Goal: Information Seeking & Learning: Learn about a topic

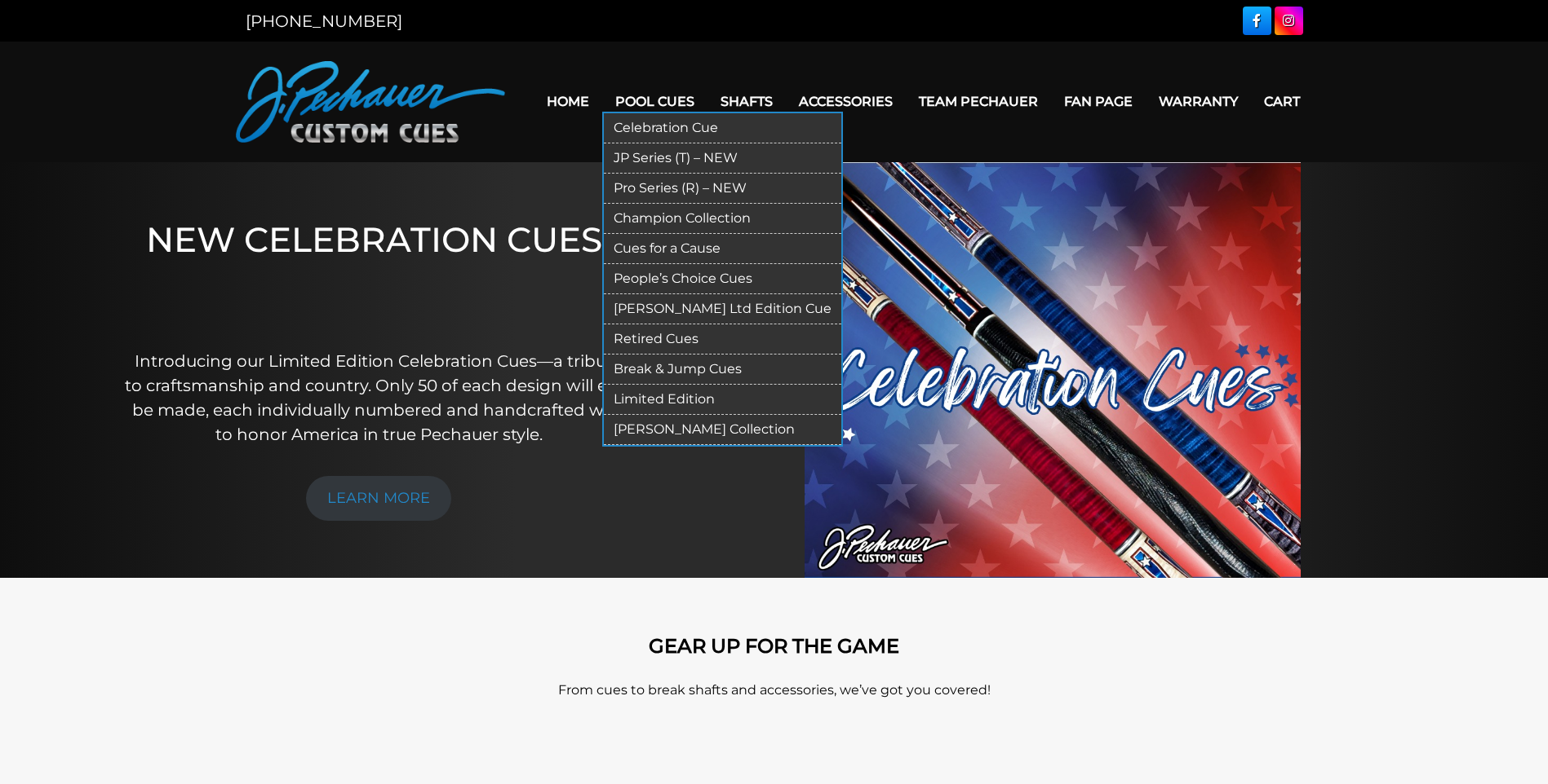
click at [649, 334] on link "Retired Cues" at bounding box center [722, 340] width 238 height 30
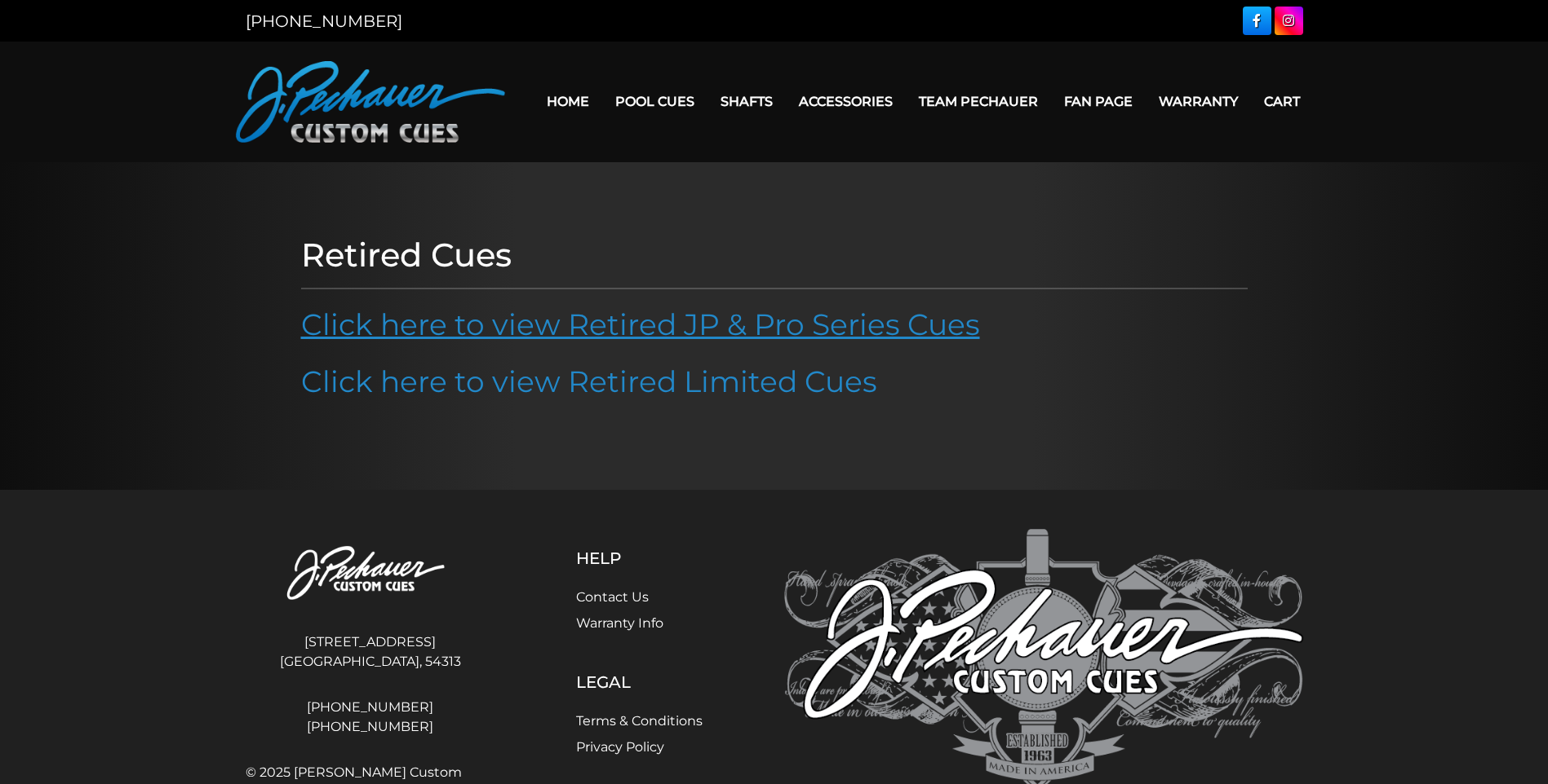
click at [644, 324] on link "Click here to view Retired JP & Pro Series Cues" at bounding box center [640, 325] width 679 height 36
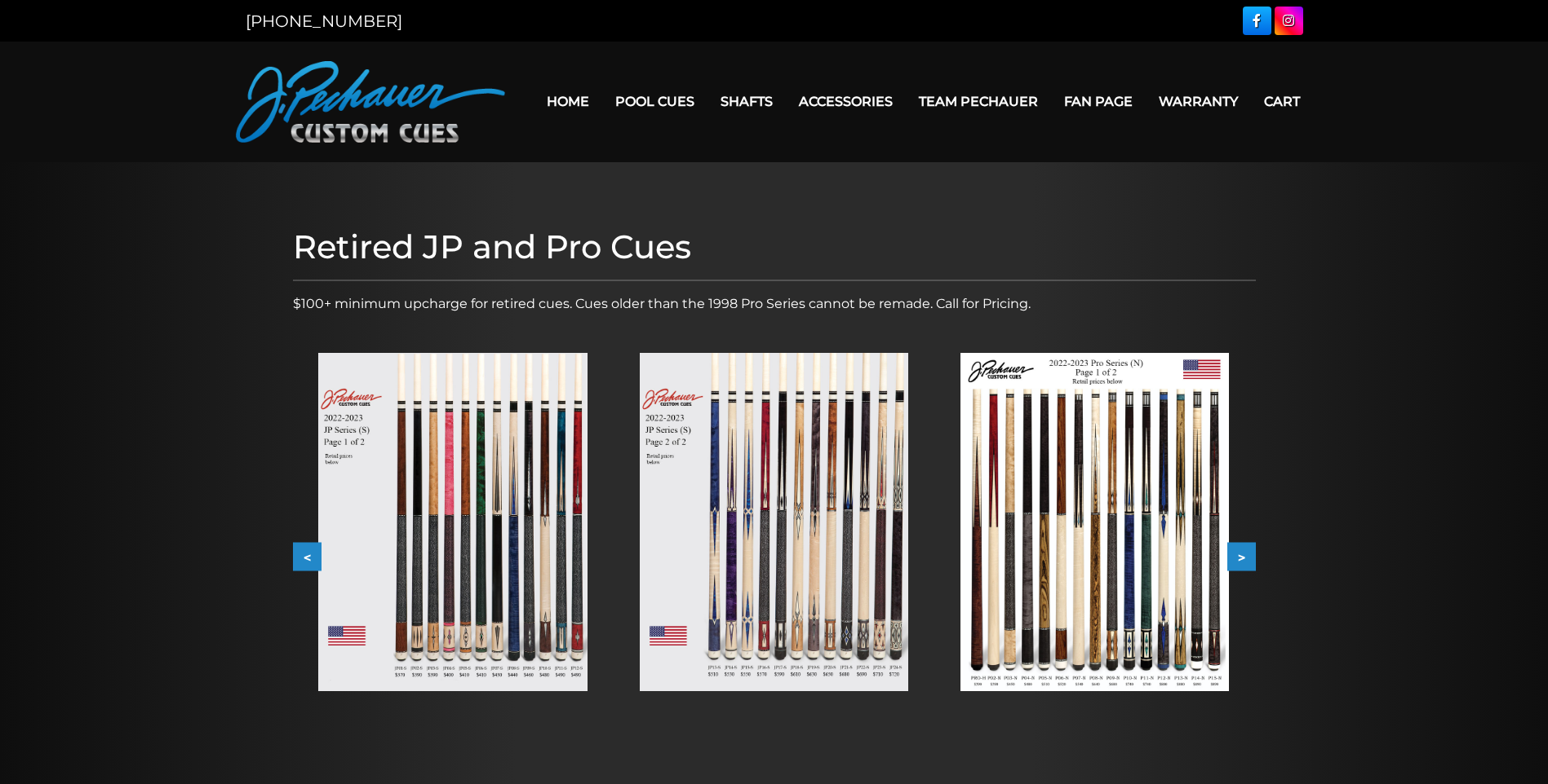
click at [1244, 556] on button ">" at bounding box center [1241, 556] width 29 height 29
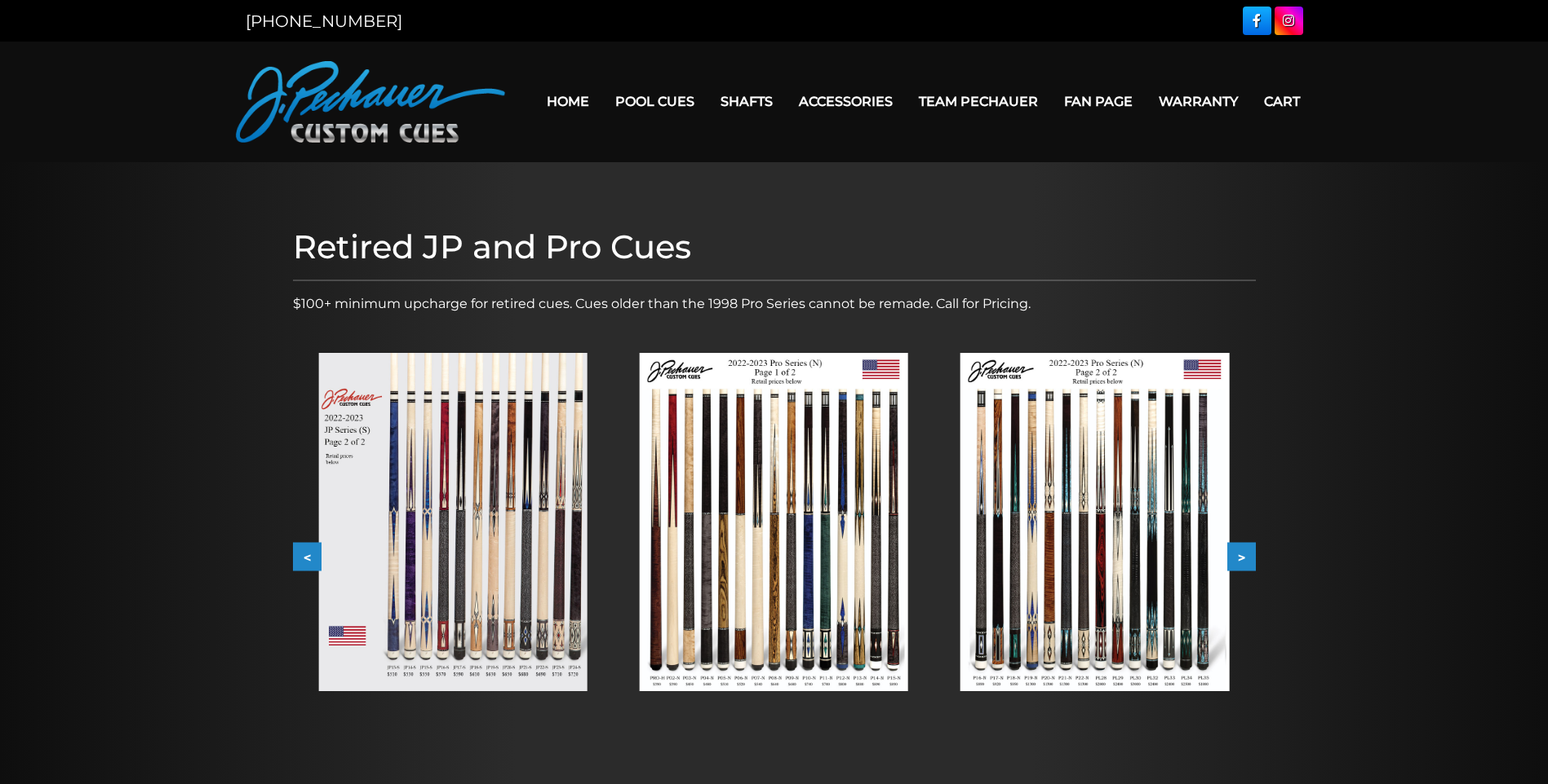
click at [1244, 556] on button ">" at bounding box center [1241, 556] width 29 height 29
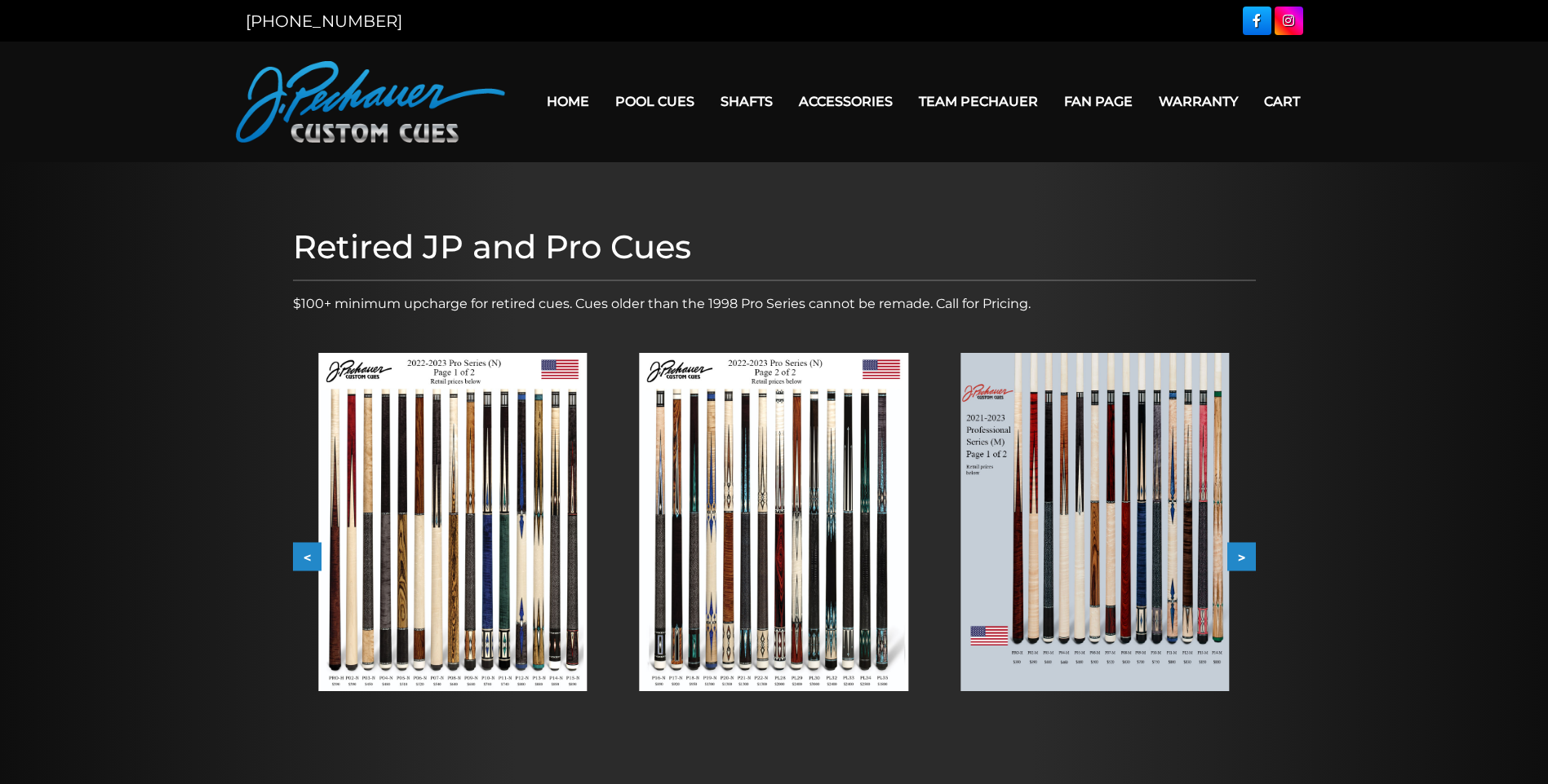
click at [1244, 556] on button ">" at bounding box center [1241, 556] width 29 height 29
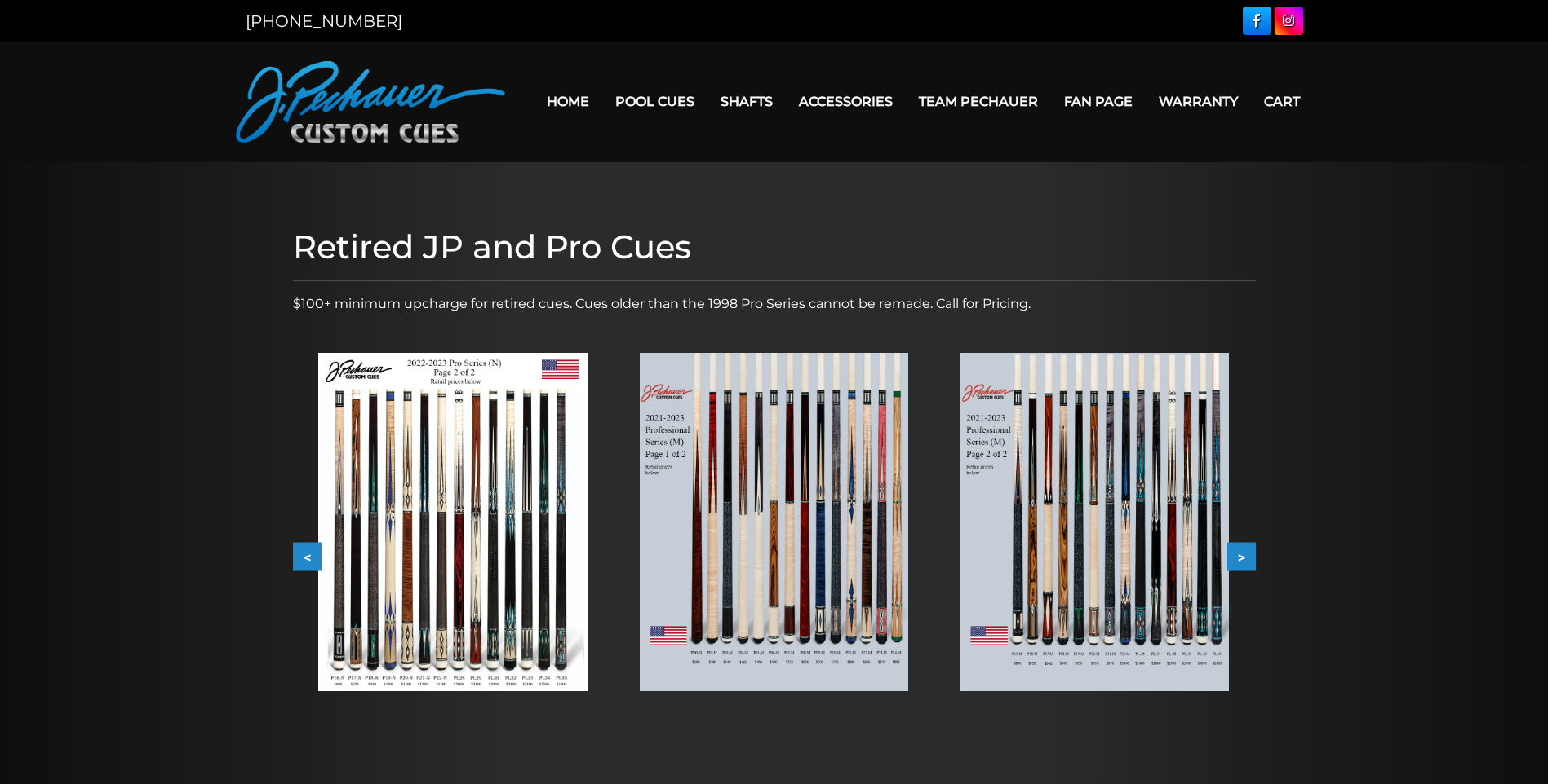
click at [1244, 556] on button ">" at bounding box center [1241, 556] width 29 height 29
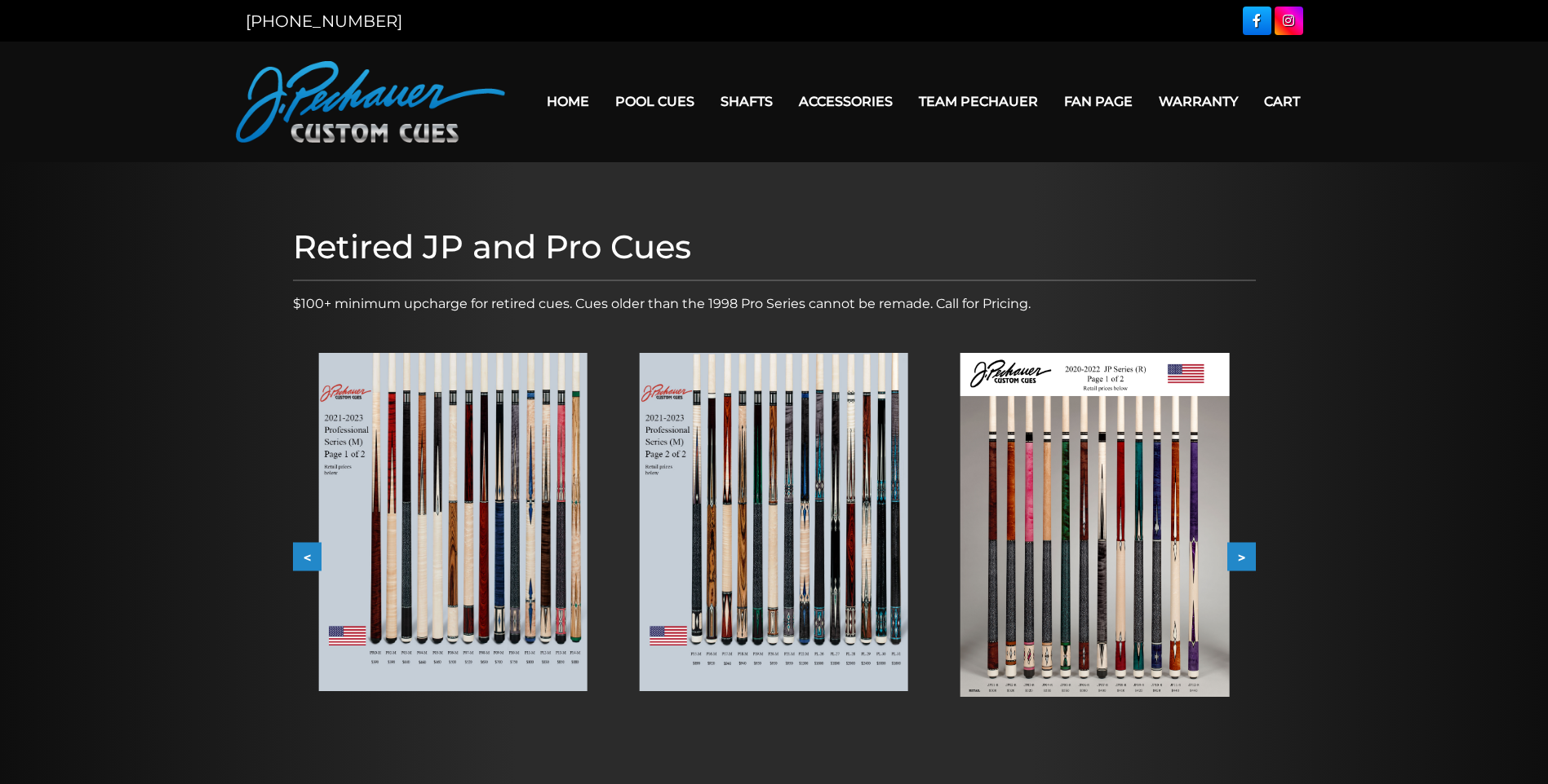
click at [1244, 556] on button ">" at bounding box center [1241, 556] width 29 height 29
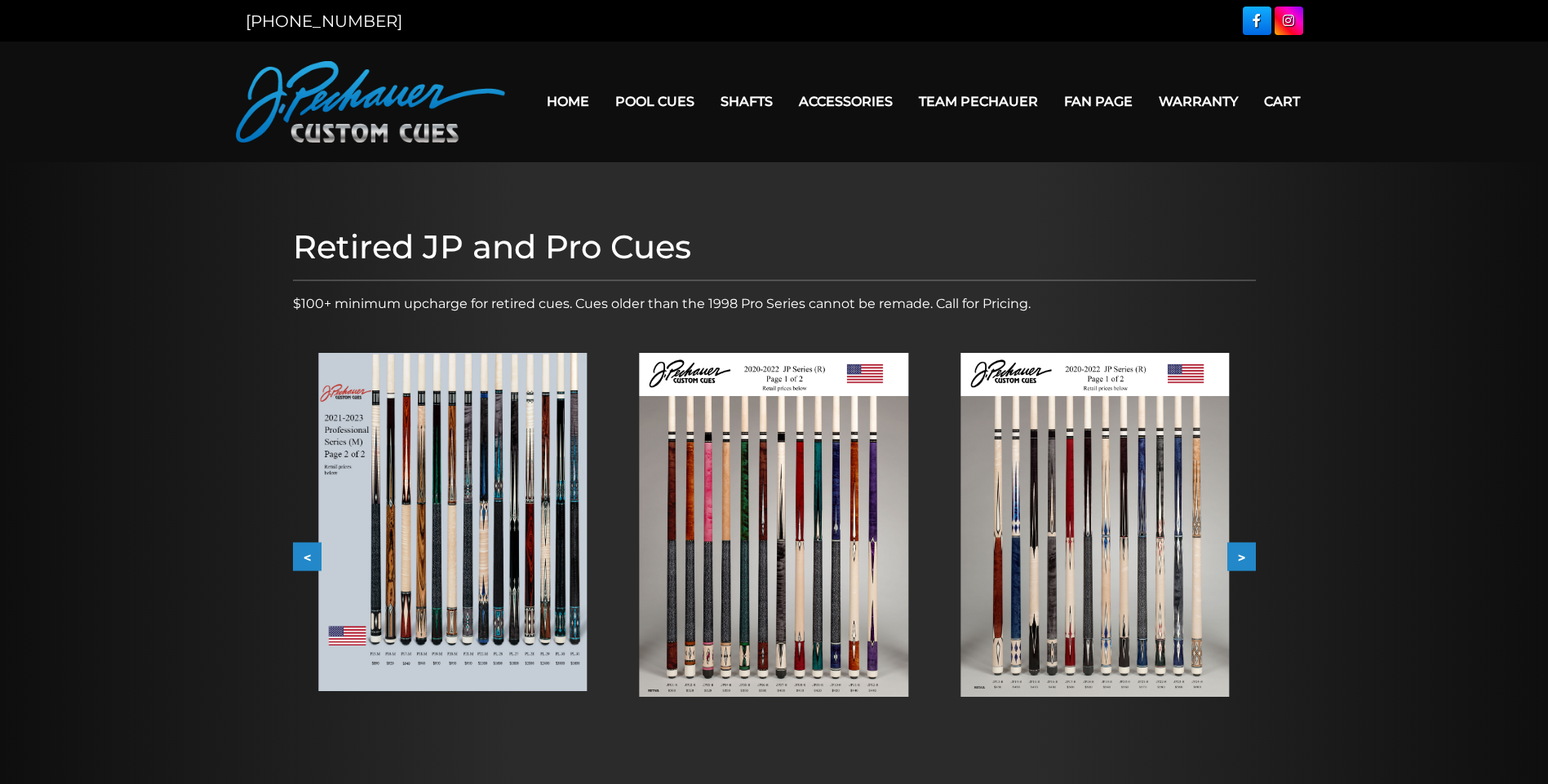
click at [1244, 556] on button ">" at bounding box center [1241, 556] width 29 height 29
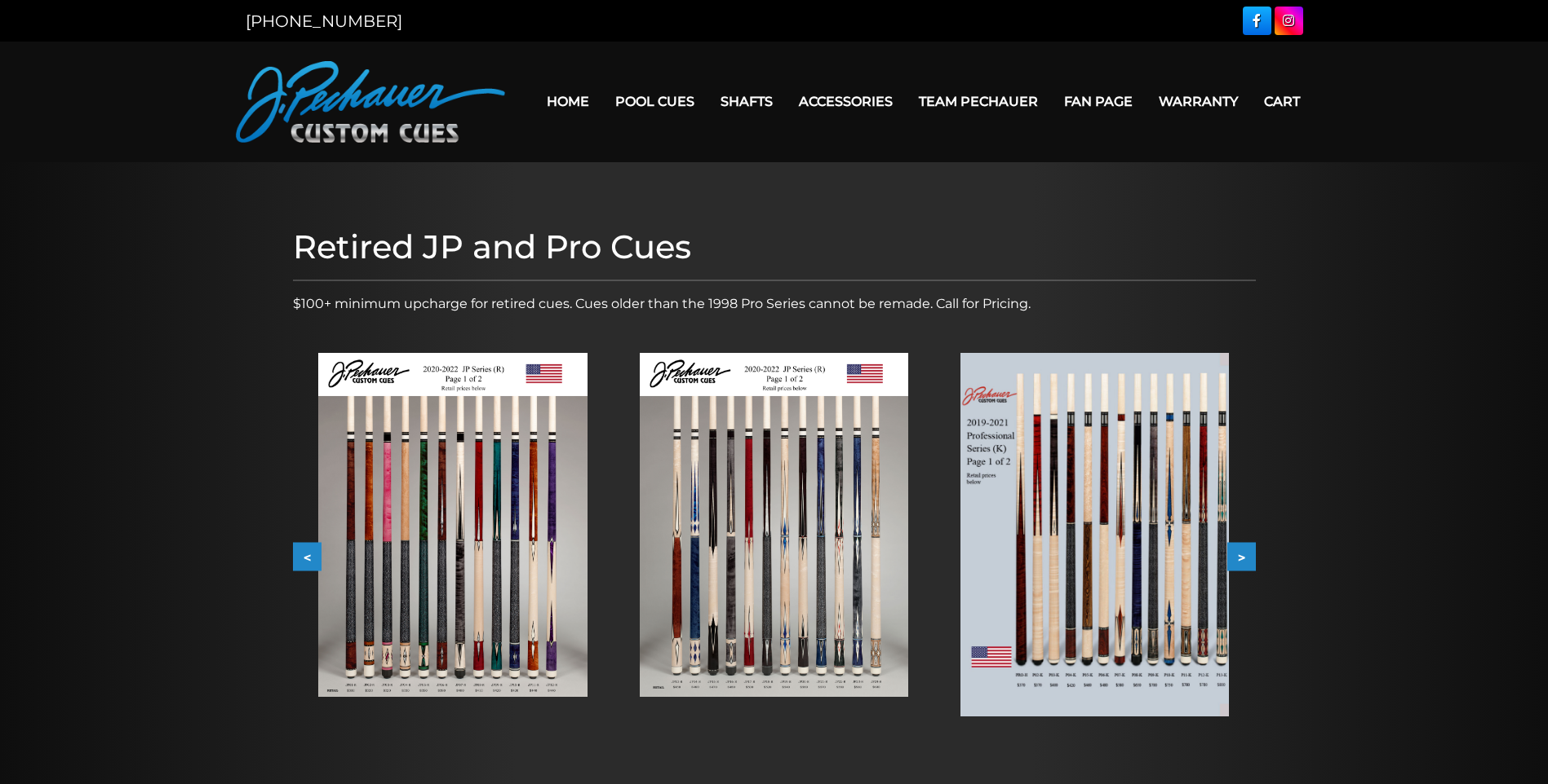
click at [1244, 556] on button ">" at bounding box center [1241, 556] width 29 height 29
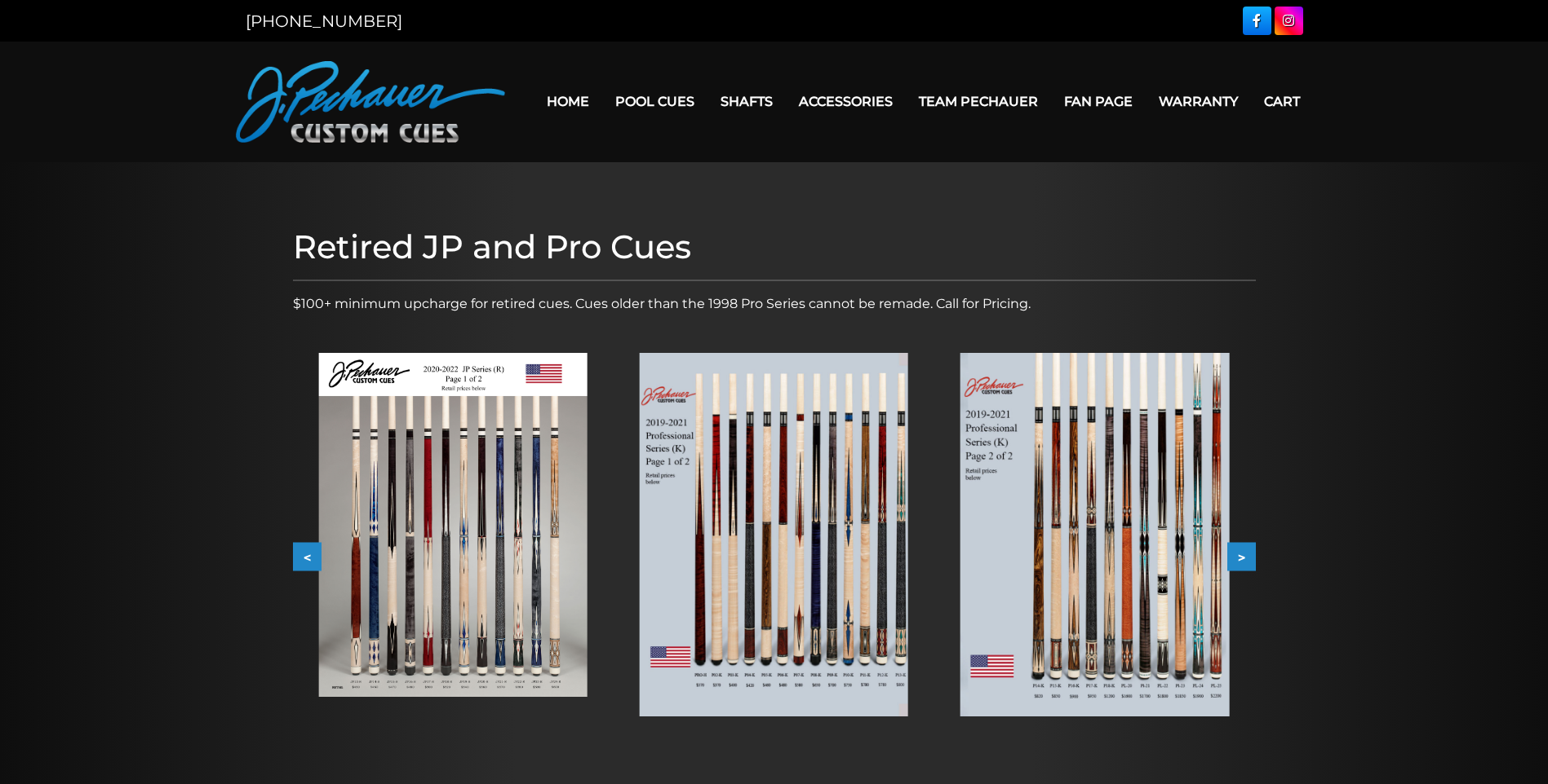
click at [1244, 556] on button ">" at bounding box center [1241, 556] width 29 height 29
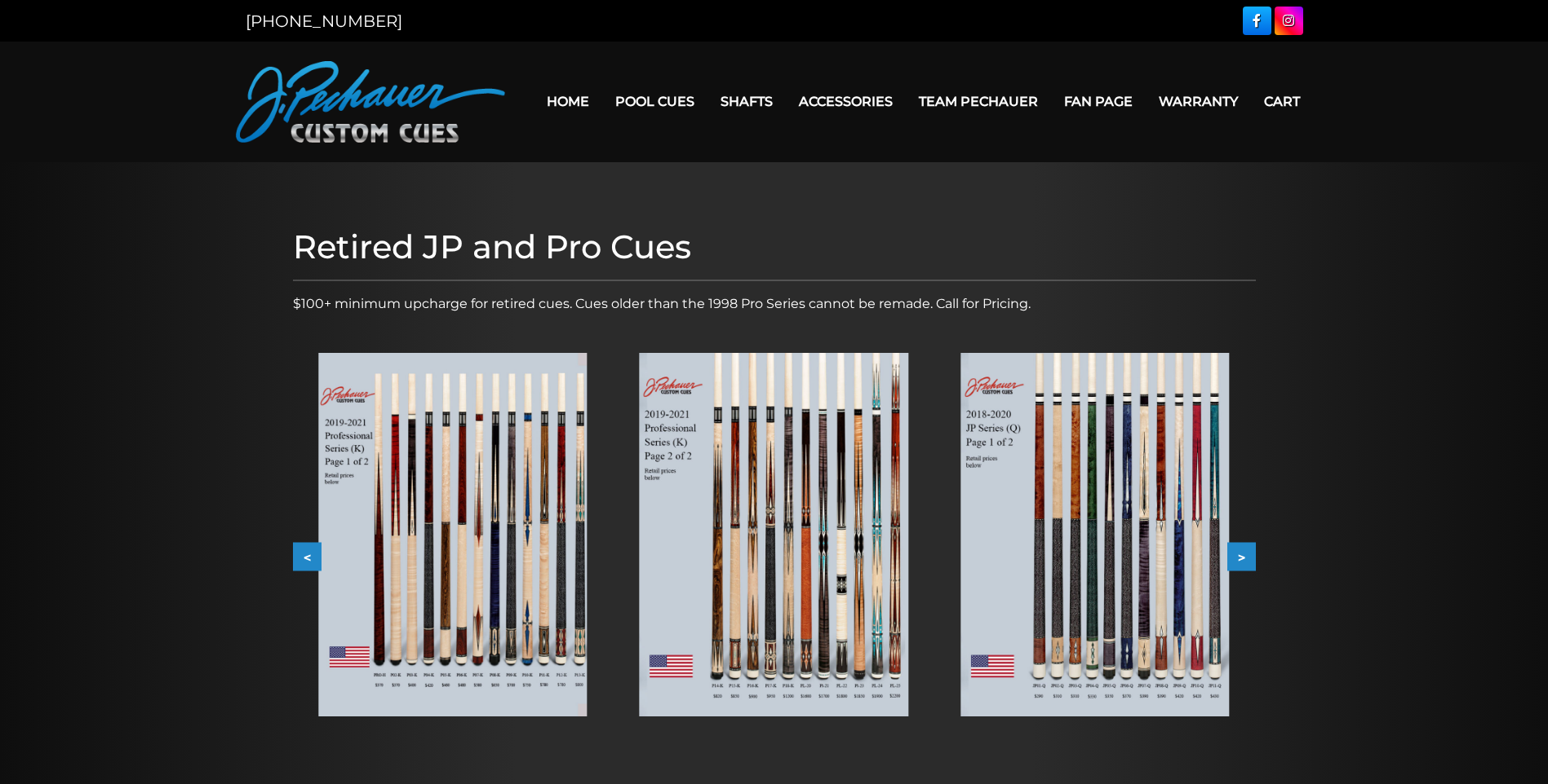
click at [1244, 556] on button ">" at bounding box center [1241, 556] width 29 height 29
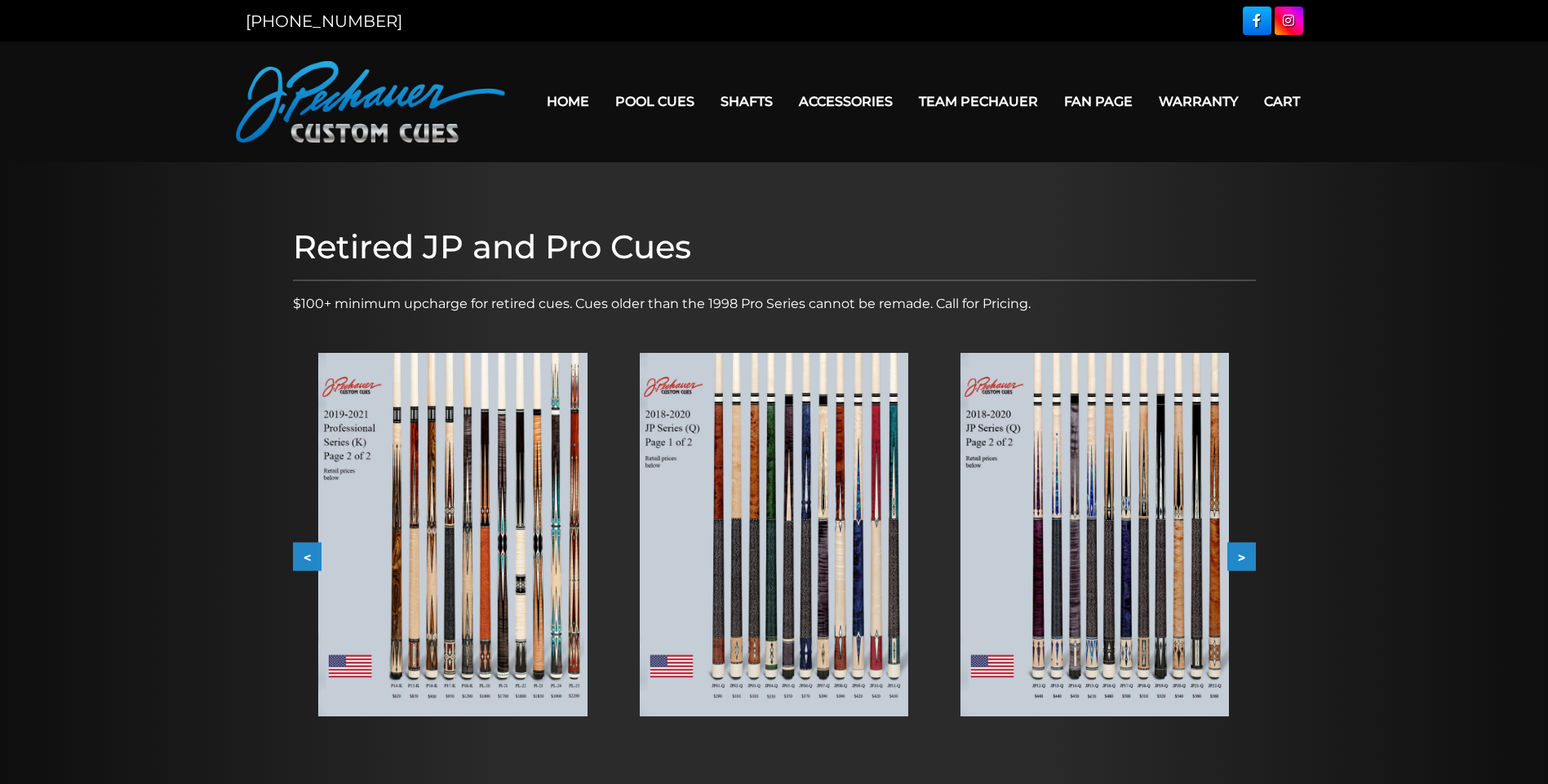
click at [1244, 556] on button ">" at bounding box center [1241, 556] width 29 height 29
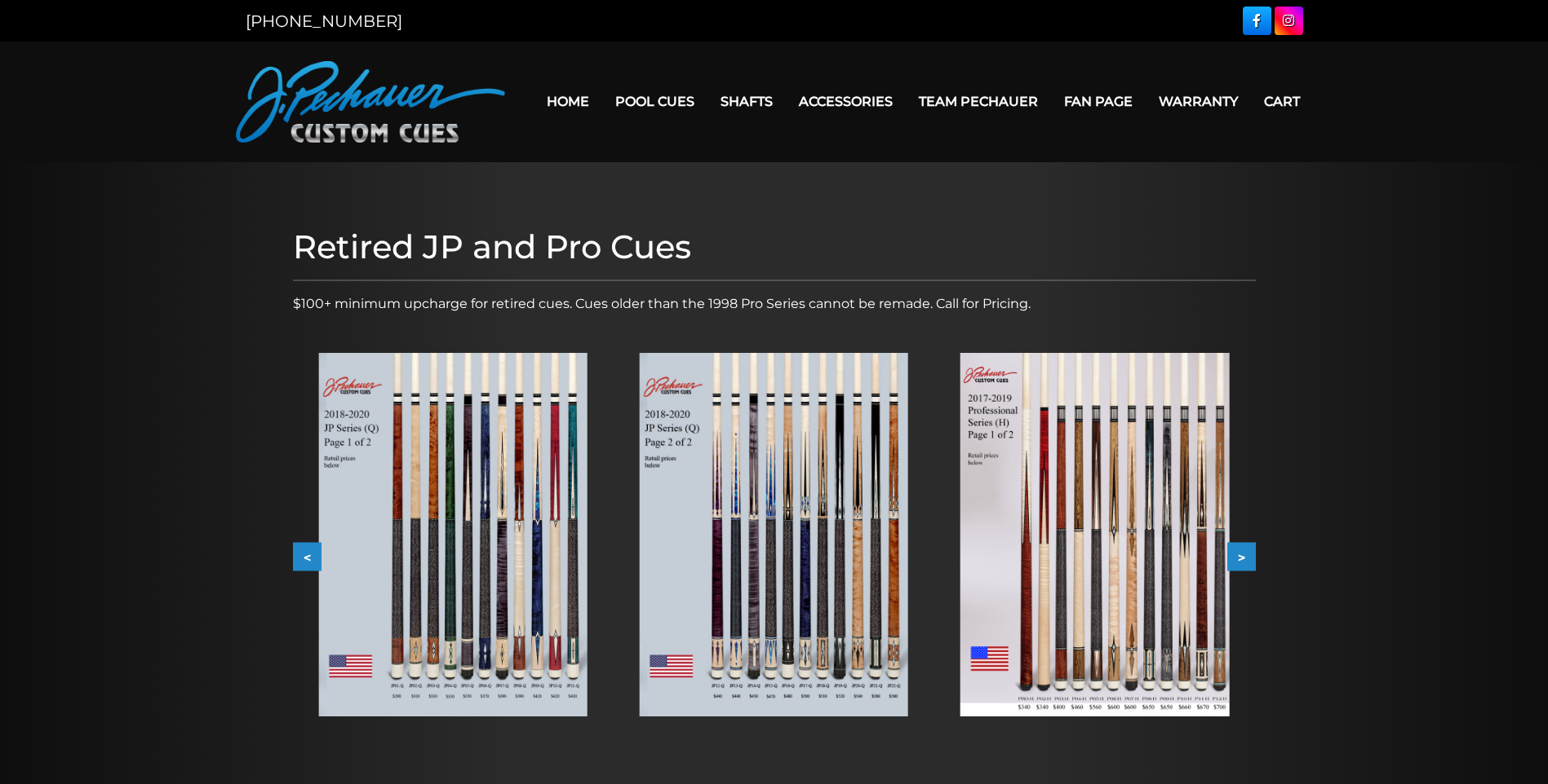
click at [1244, 556] on button ">" at bounding box center [1241, 556] width 29 height 29
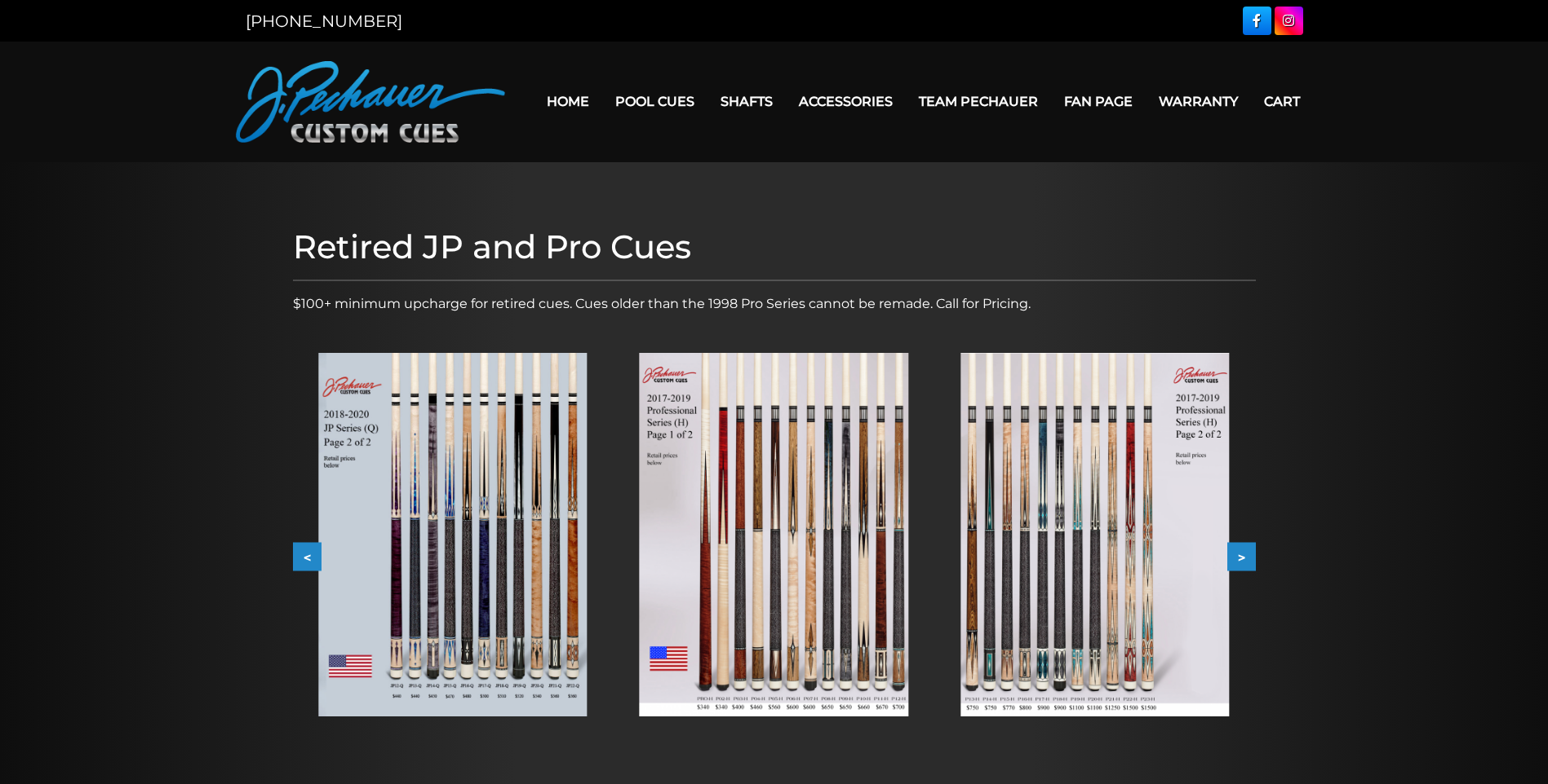
click at [1244, 556] on button ">" at bounding box center [1241, 556] width 29 height 29
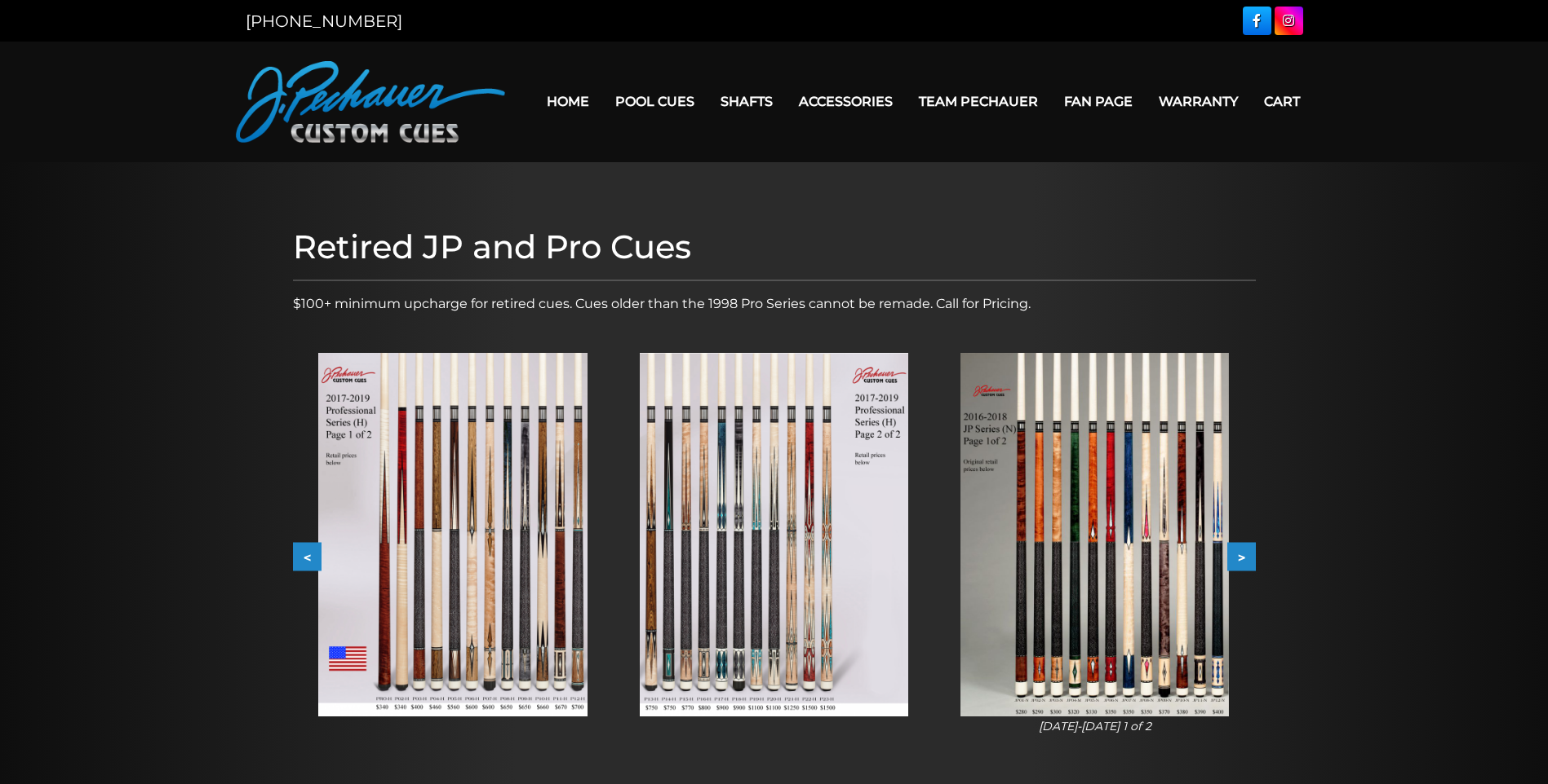
click at [521, 539] on img at bounding box center [452, 535] width 268 height 364
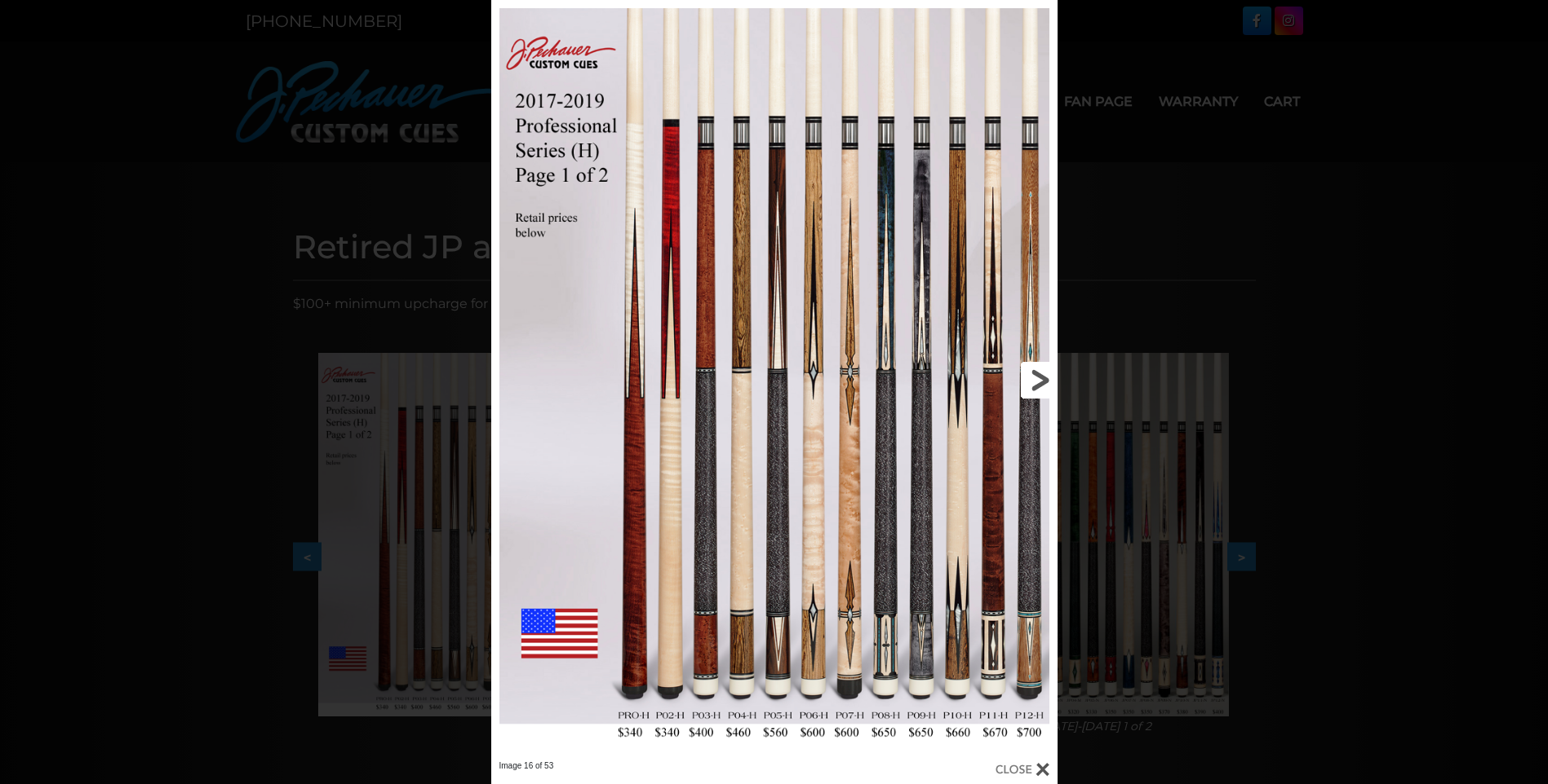
click at [1044, 375] on link at bounding box center [930, 381] width 255 height 761
